Goal: Communication & Community: Participate in discussion

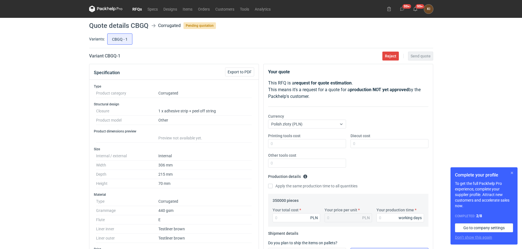
click at [512, 173] on button "button" at bounding box center [511, 173] width 7 height 7
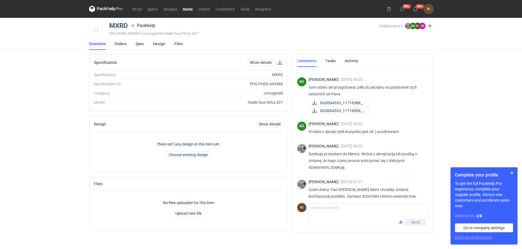
scroll to position [313, 0]
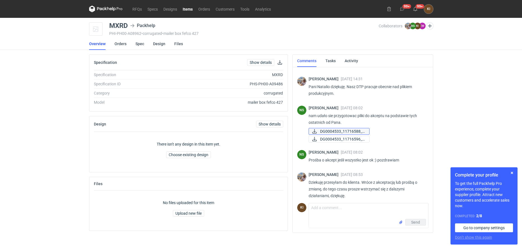
click at [342, 128] on span "DG0004533_11716588_f..." at bounding box center [342, 131] width 45 height 6
click at [510, 173] on button "button" at bounding box center [511, 173] width 7 height 7
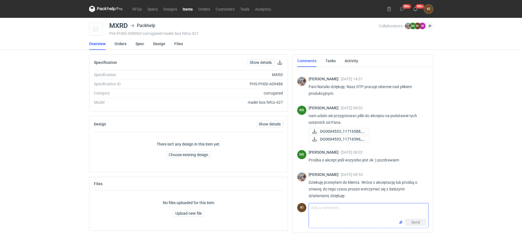
click at [318, 208] on textarea "Comment message" at bounding box center [368, 211] width 119 height 16
click at [316, 209] on textarea "Comment message" at bounding box center [368, 211] width 119 height 16
click at [469, 117] on div "RFQs Specs Designs Items Orders Customers Tools Analytics 99+ 99+ KI [PERSON_NA…" at bounding box center [261, 124] width 522 height 249
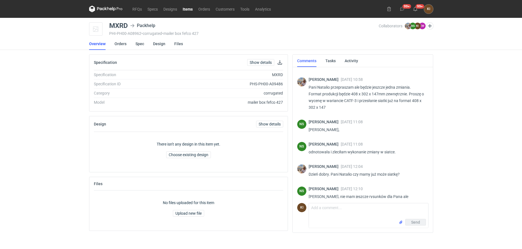
scroll to position [538, 0]
